Goal: Information Seeking & Learning: Understand process/instructions

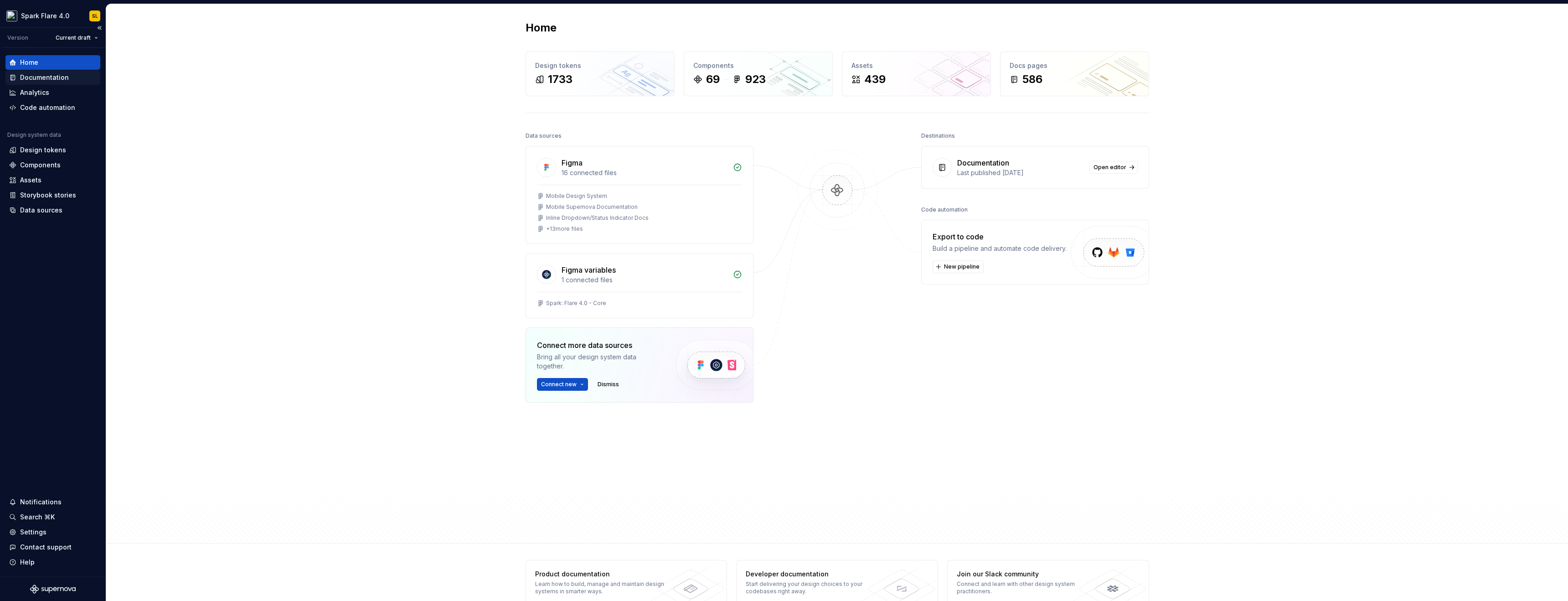
click at [51, 74] on div "Documentation" at bounding box center [44, 78] width 49 height 9
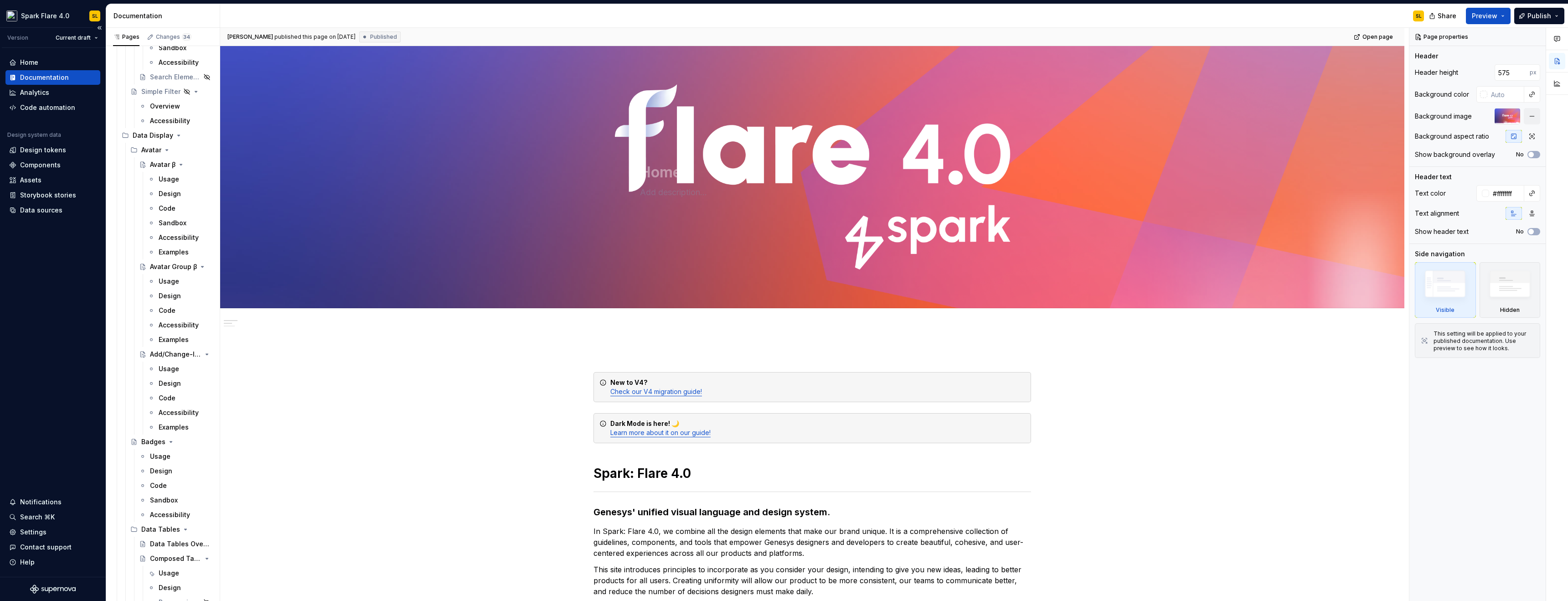
scroll to position [4584, 0]
click at [164, 423] on div "Responsive Behavior" at bounding box center [167, 423] width 16 height 9
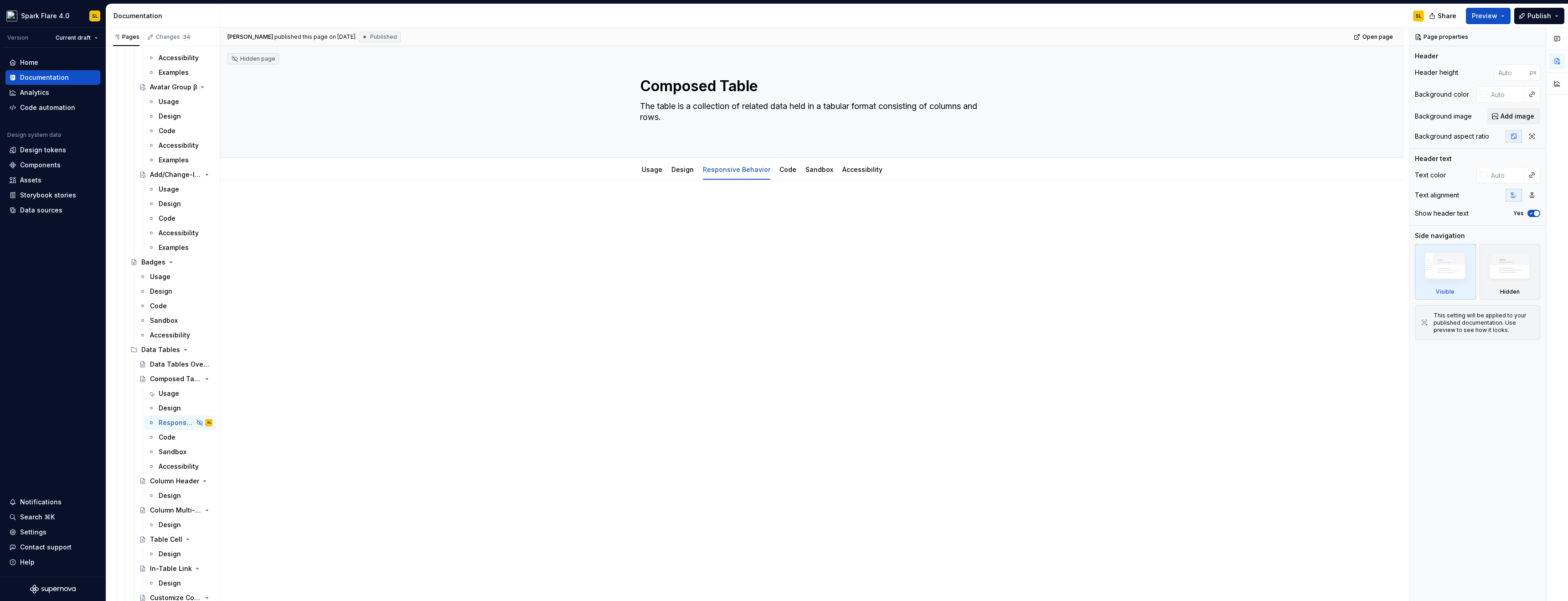
type textarea "*"
